Goal: Task Accomplishment & Management: Complete application form

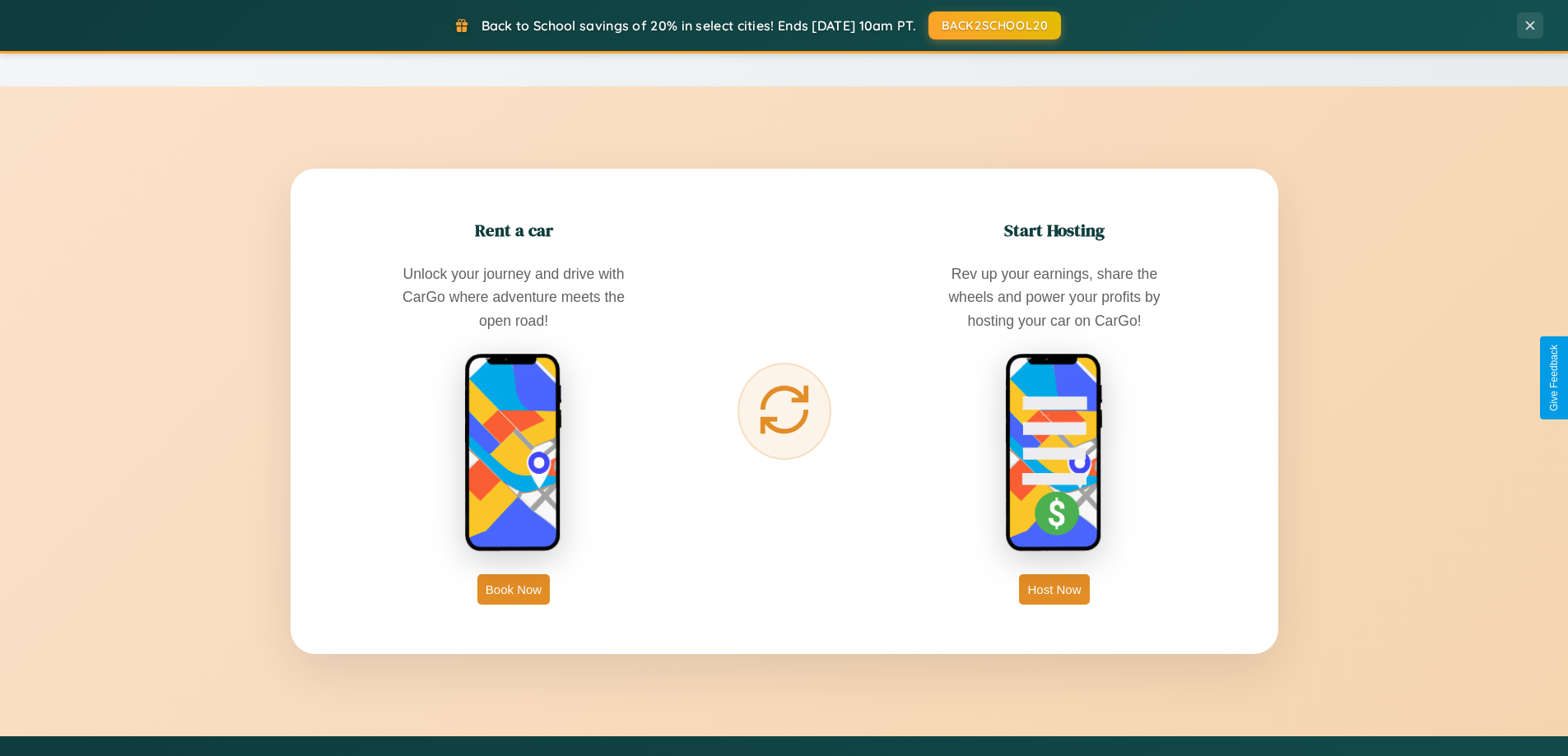
scroll to position [3167, 0]
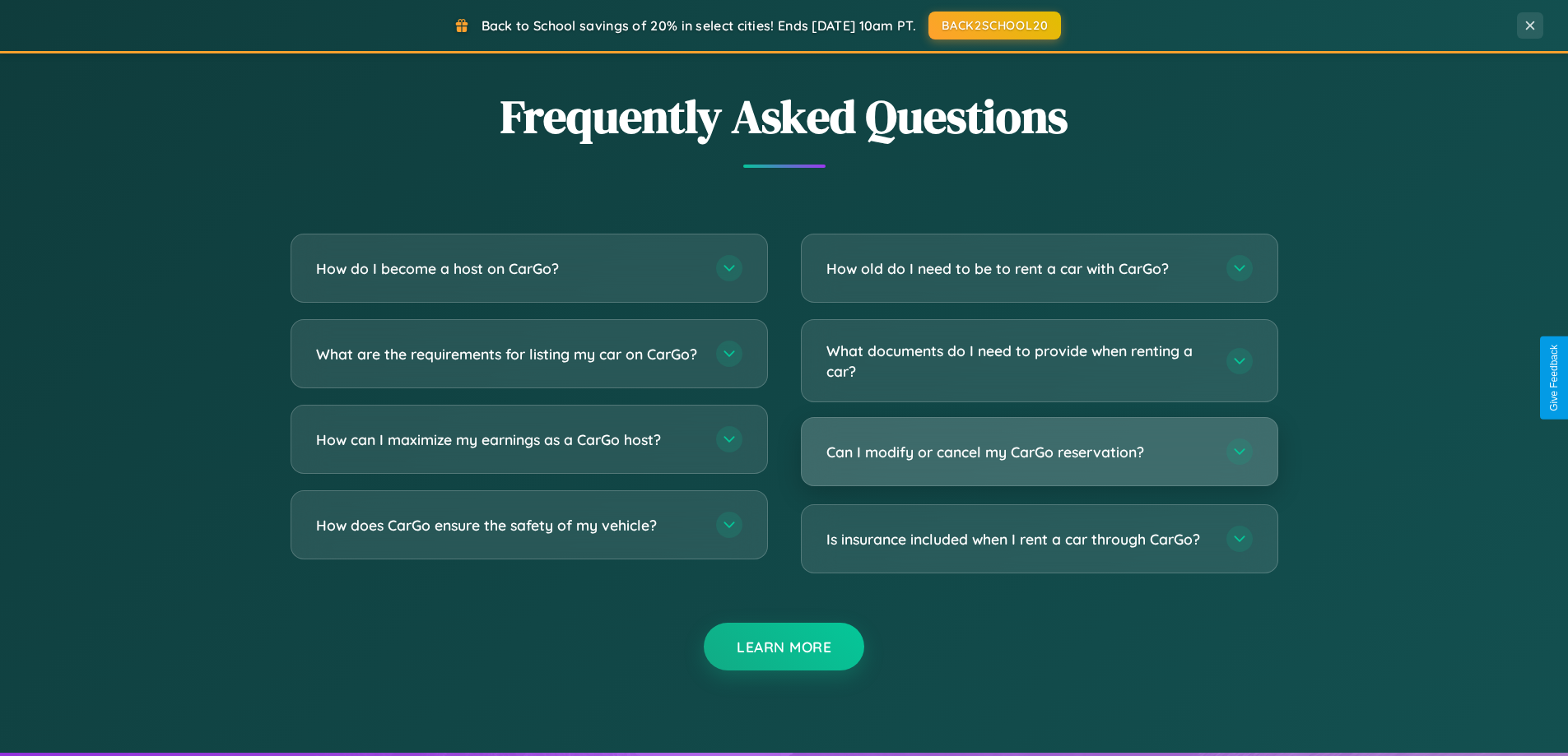
click at [1039, 452] on h3 "Can I modify or cancel my CarGo reservation?" at bounding box center [1018, 452] width 384 height 20
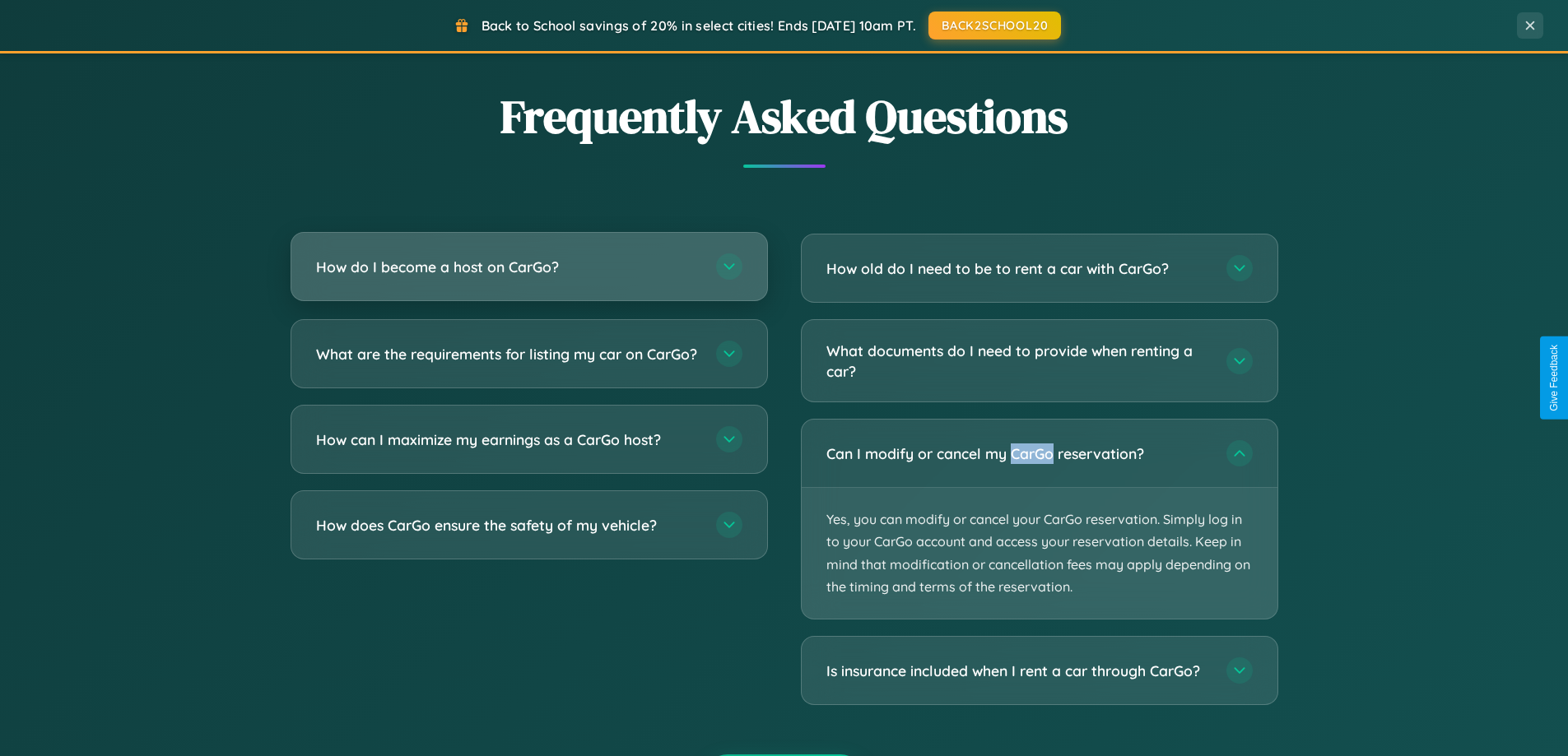
click at [528, 269] on h3 "How do I become a host on CarGo?" at bounding box center [508, 267] width 384 height 20
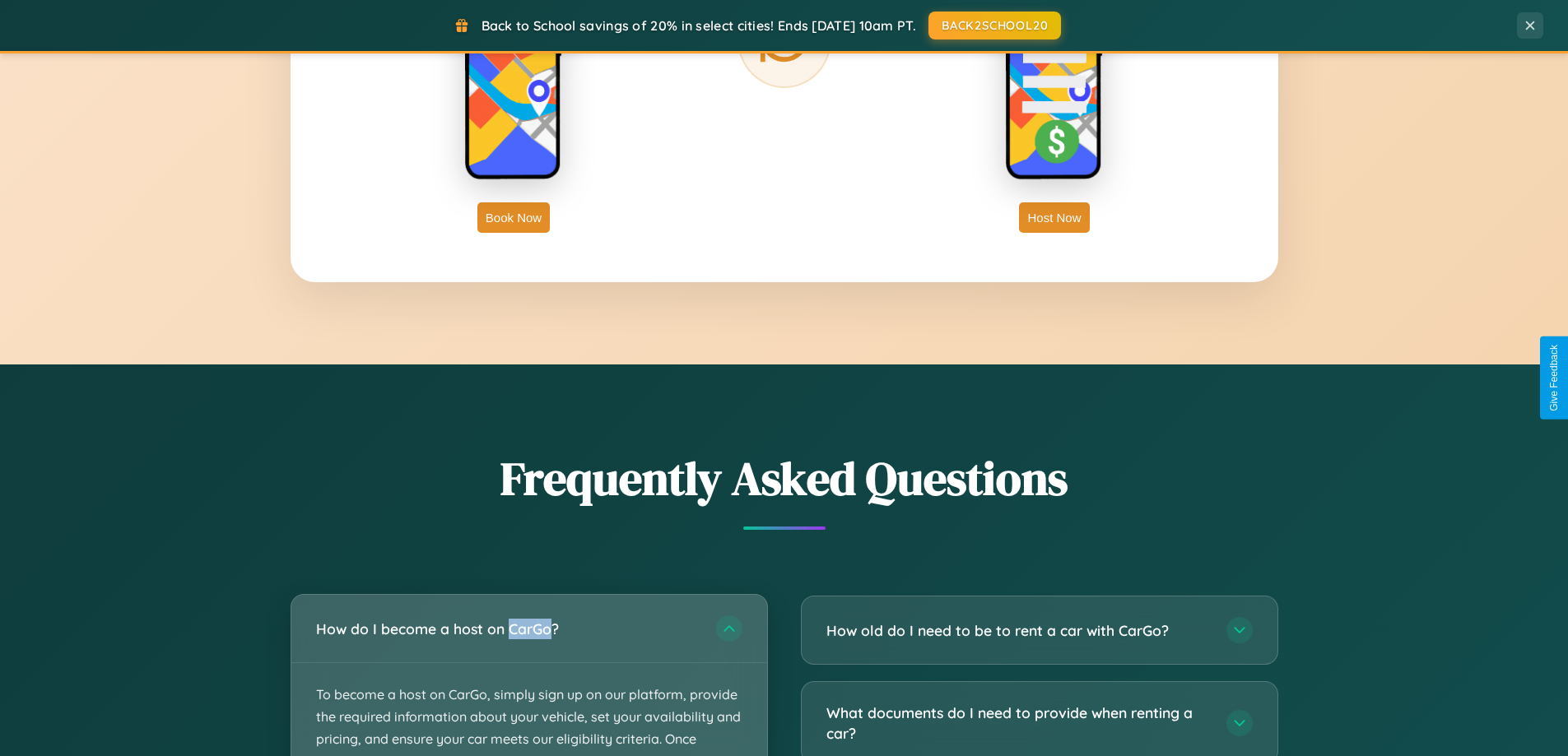
scroll to position [2644, 0]
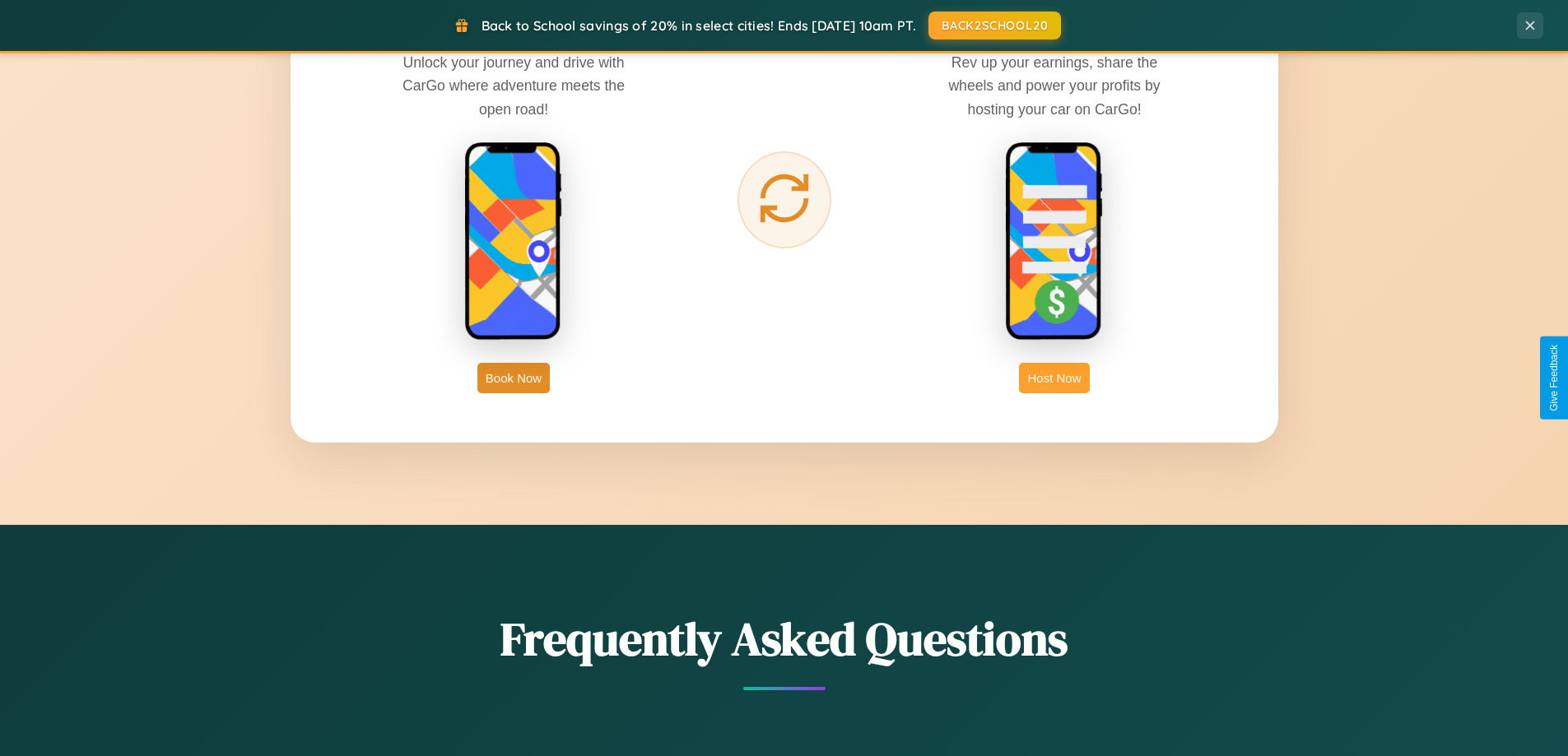
click at [1054, 378] on button "Host Now" at bounding box center [1054, 378] width 70 height 30
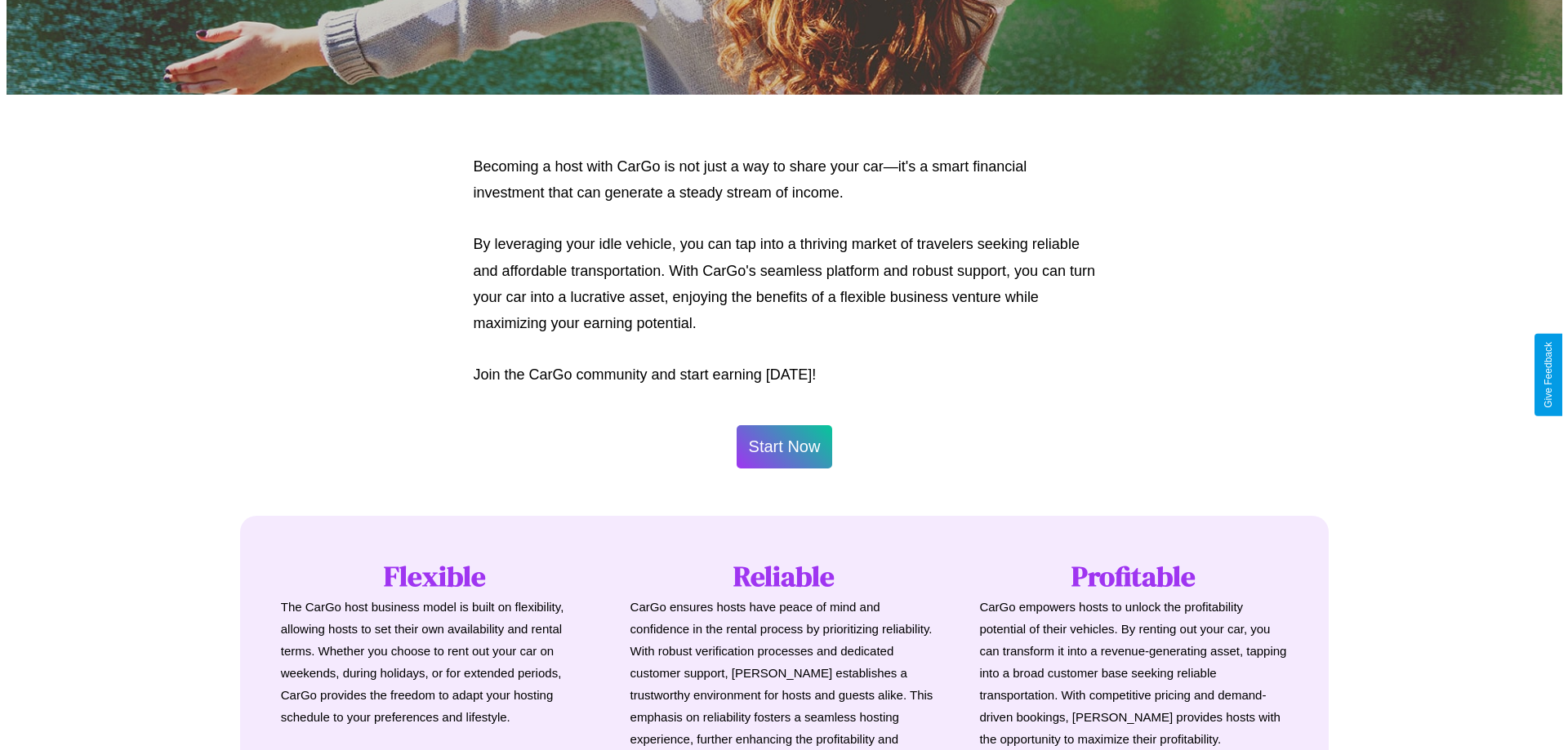
scroll to position [789, 0]
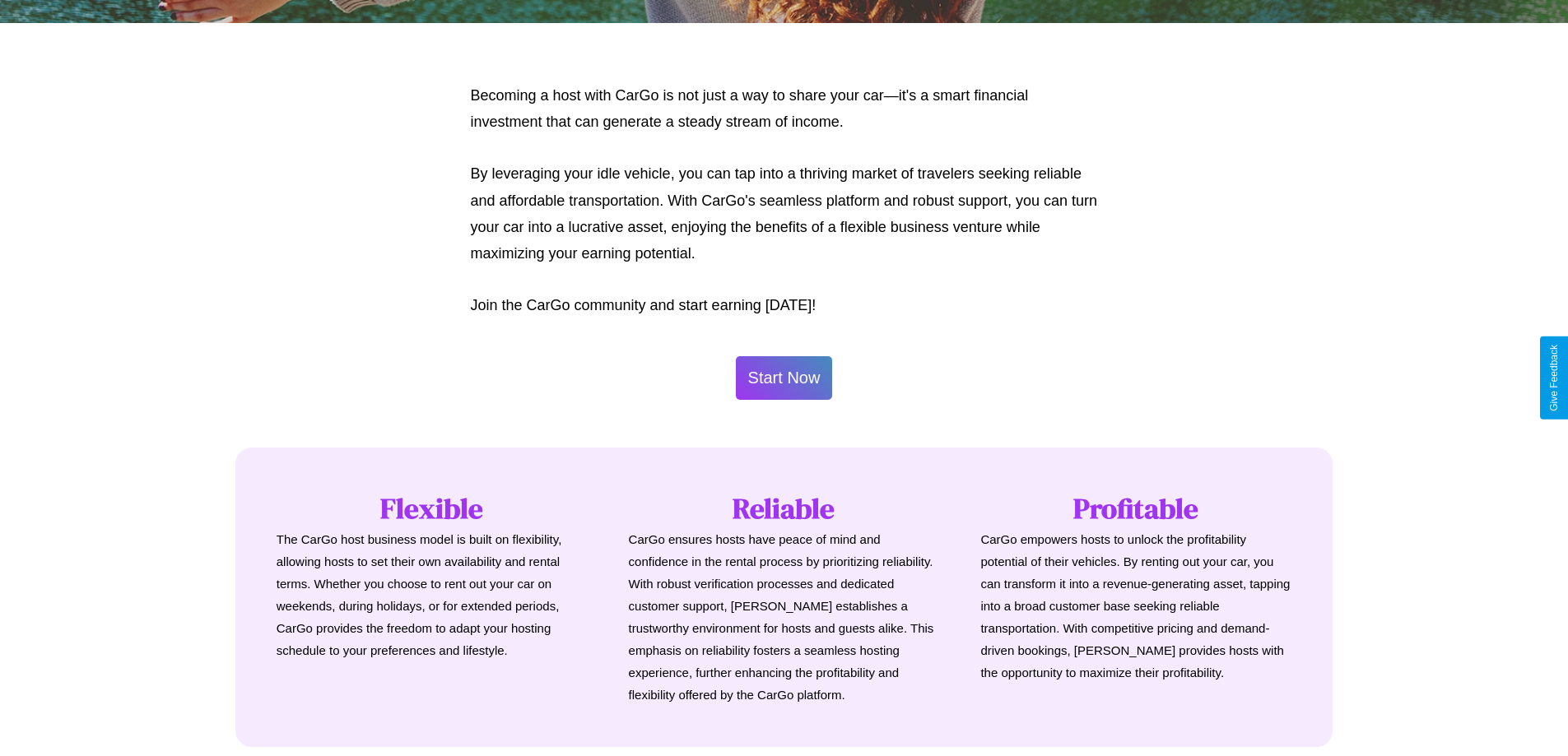
click at [784, 378] on button "Start Now" at bounding box center [784, 378] width 98 height 43
